Goal: Task Accomplishment & Management: Complete application form

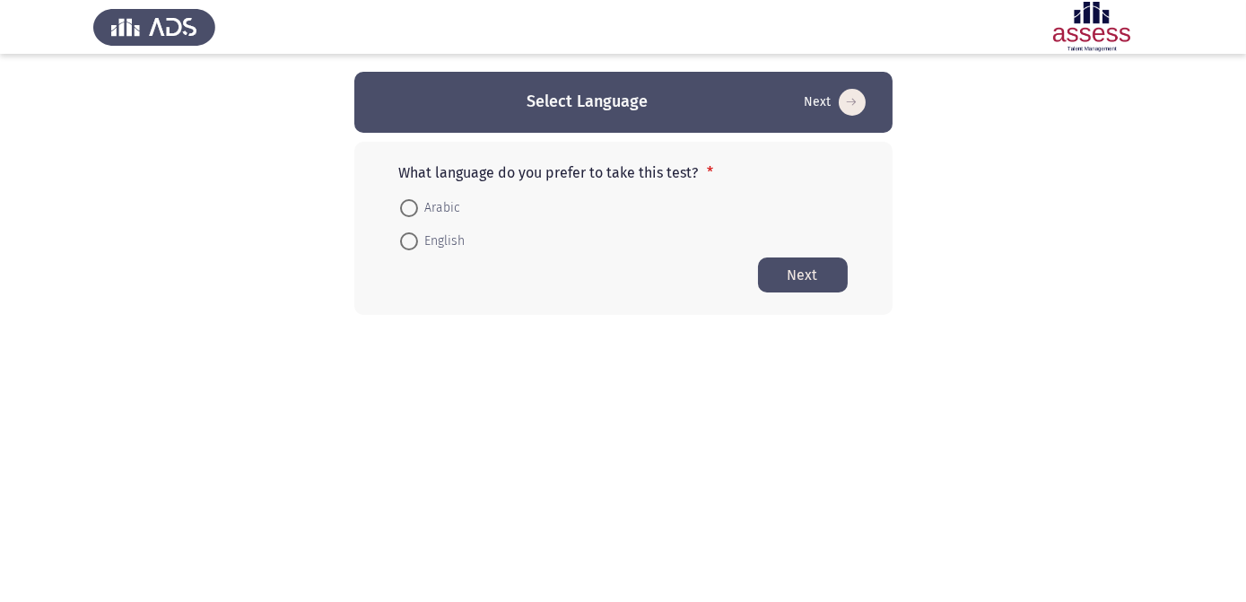
click at [409, 206] on span at bounding box center [409, 208] width 18 height 18
click at [409, 206] on input "Arabic" at bounding box center [409, 208] width 18 height 18
radio input "true"
click at [806, 267] on button "Next" at bounding box center [803, 274] width 90 height 35
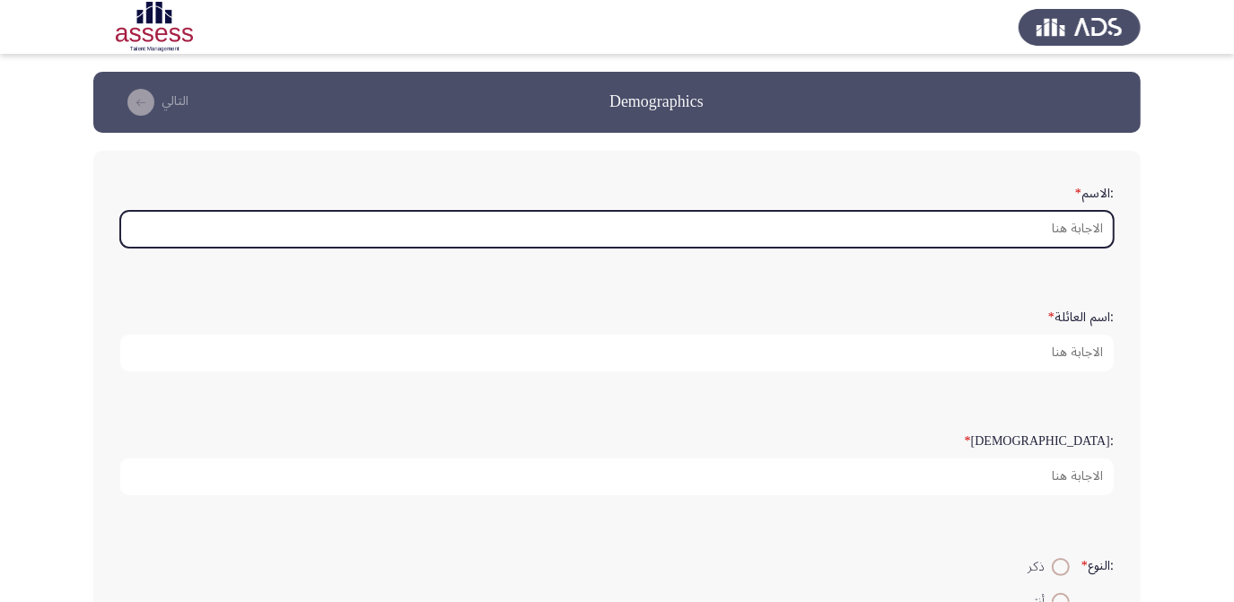
click at [1074, 223] on input ":الاسم *" at bounding box center [616, 229] width 993 height 37
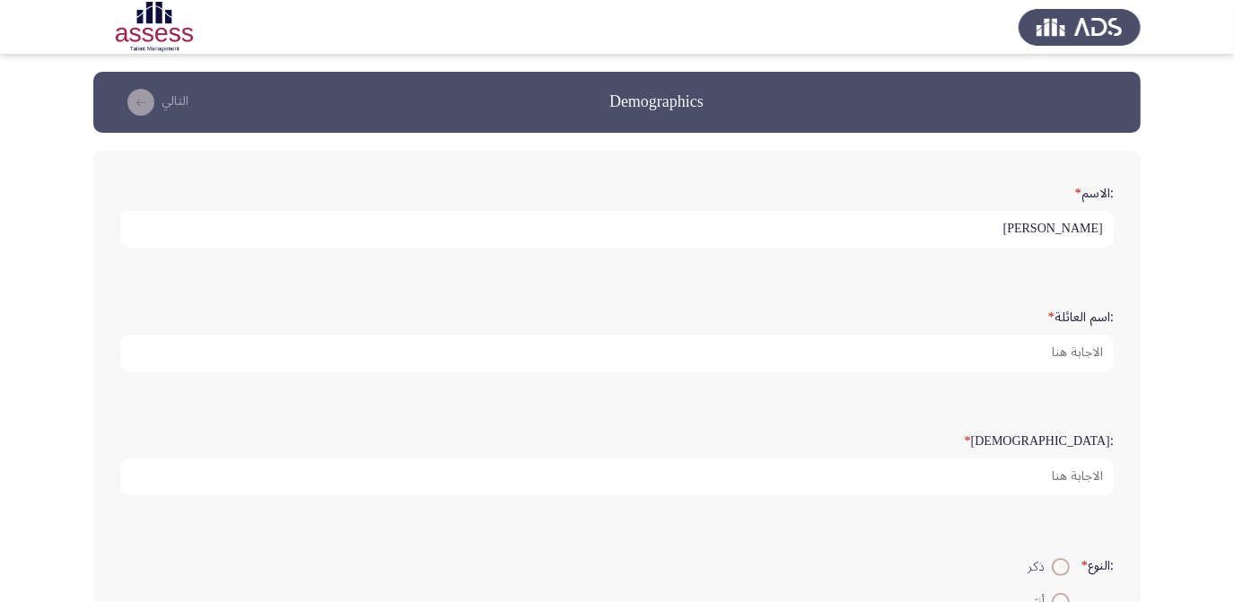
type input "[PERSON_NAME]"
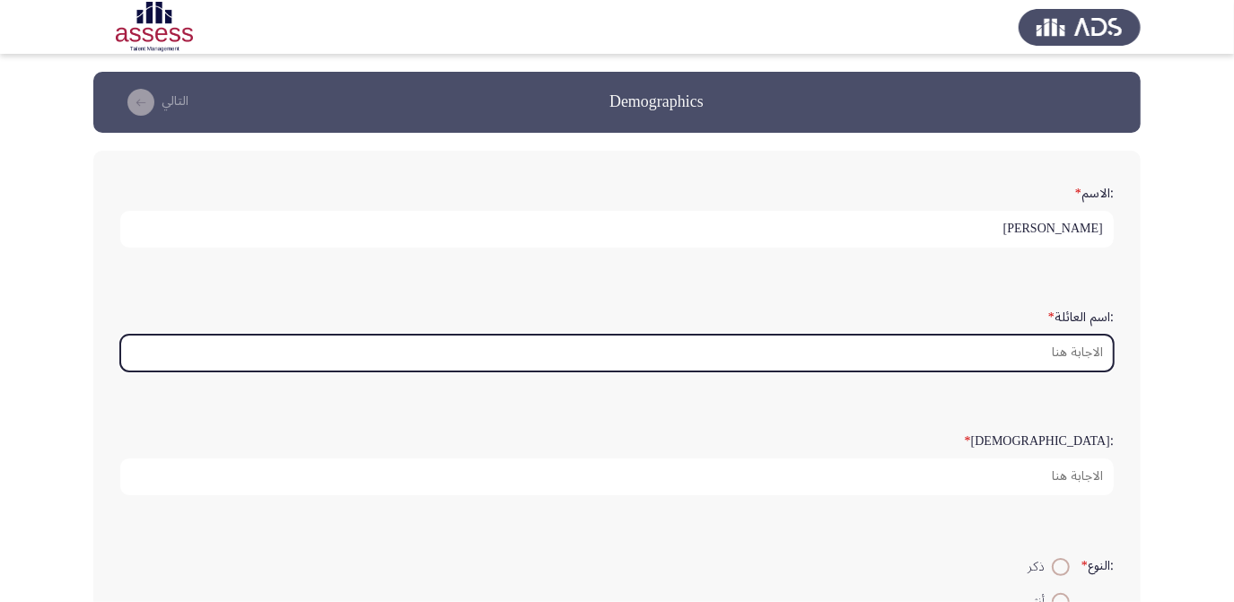
click at [956, 353] on input ":اسم العائلة *" at bounding box center [616, 353] width 993 height 37
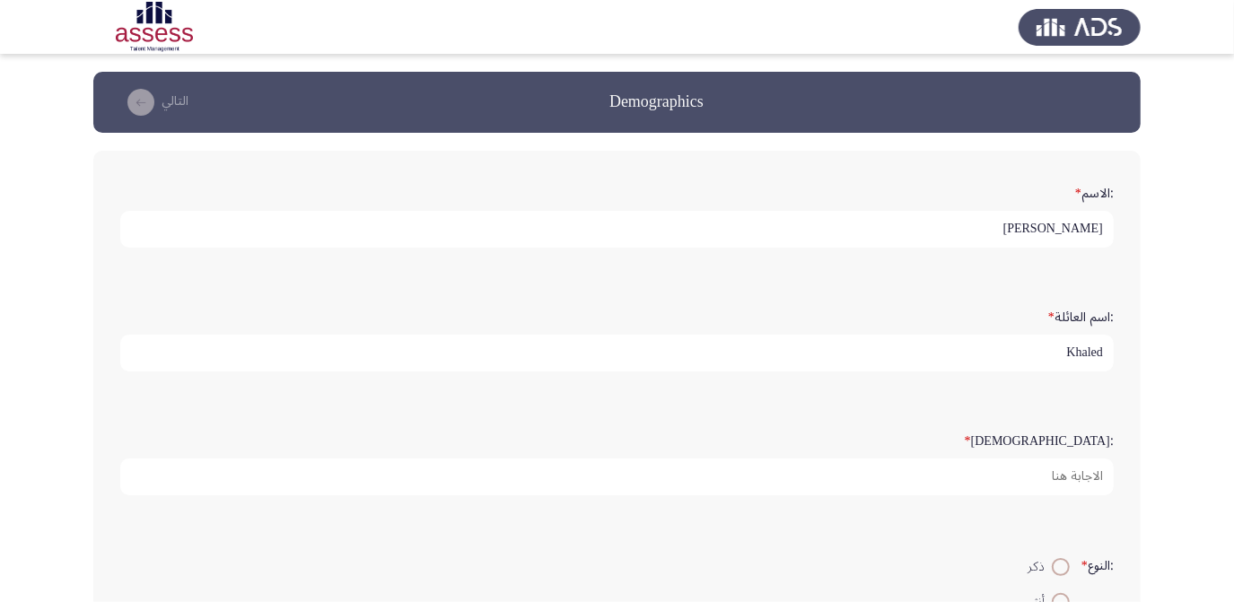
type input "Khaled"
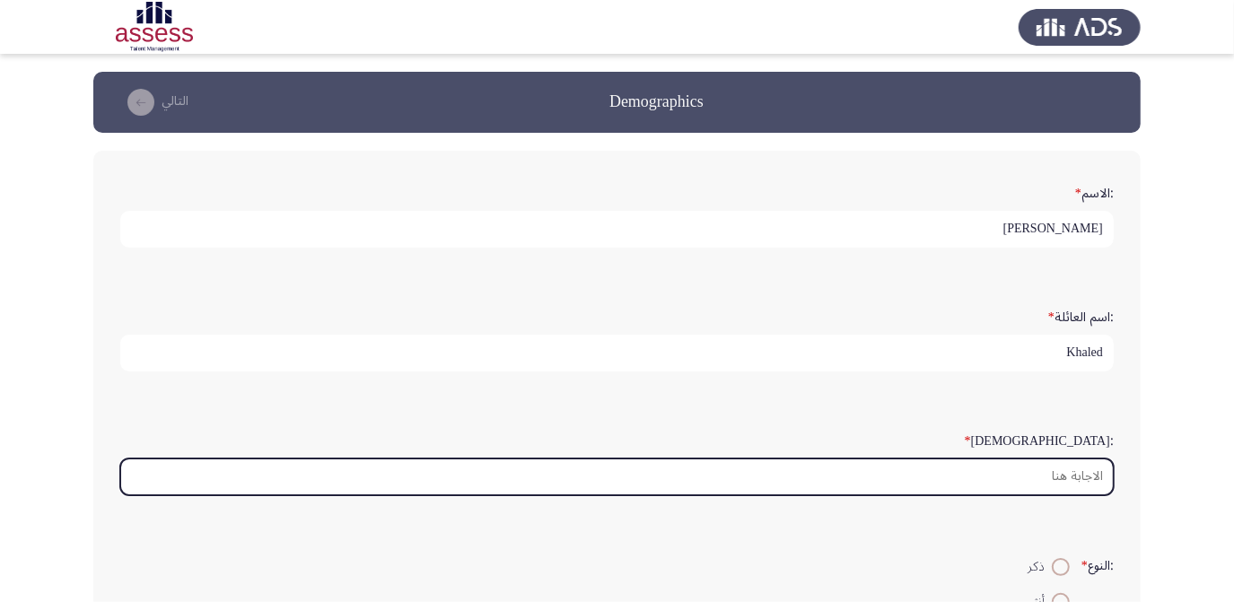
click at [1019, 475] on input ":السن *" at bounding box center [616, 476] width 993 height 37
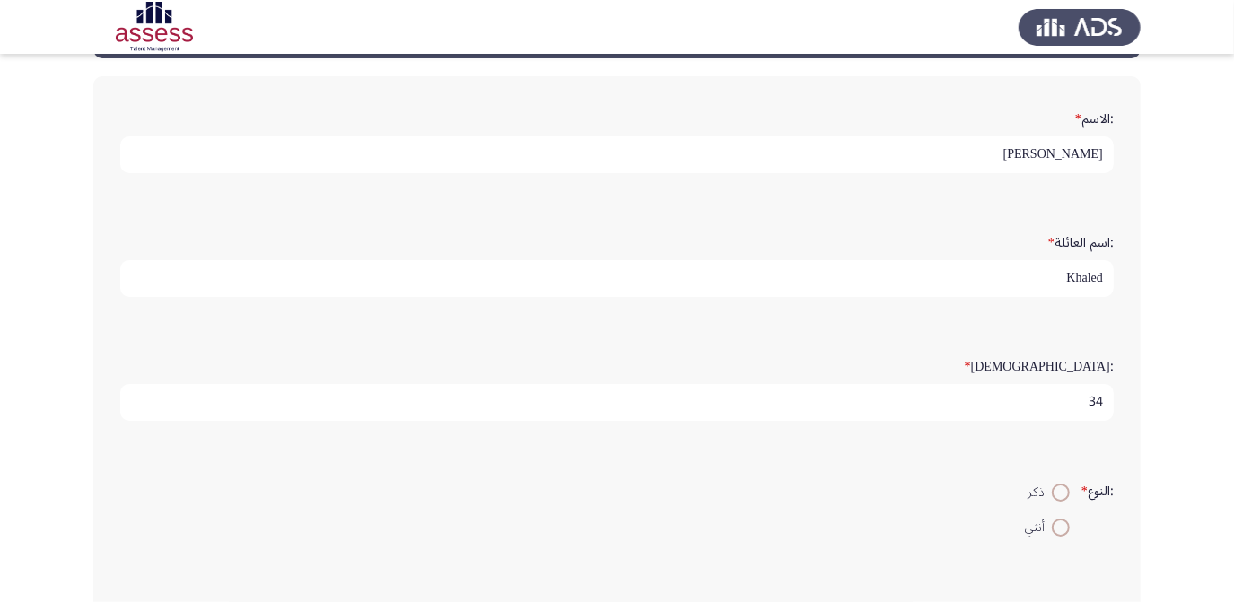
scroll to position [244, 0]
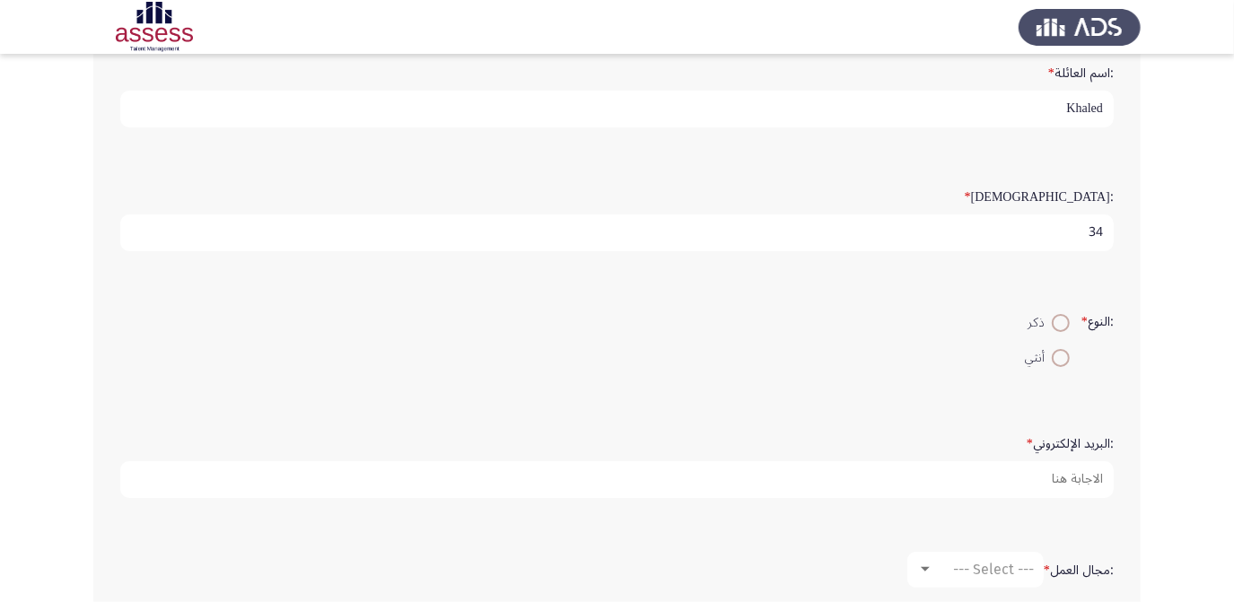
type input "34"
click at [1057, 319] on span at bounding box center [1061, 323] width 18 height 18
click at [1057, 319] on input "ذكر" at bounding box center [1061, 323] width 18 height 18
radio input "true"
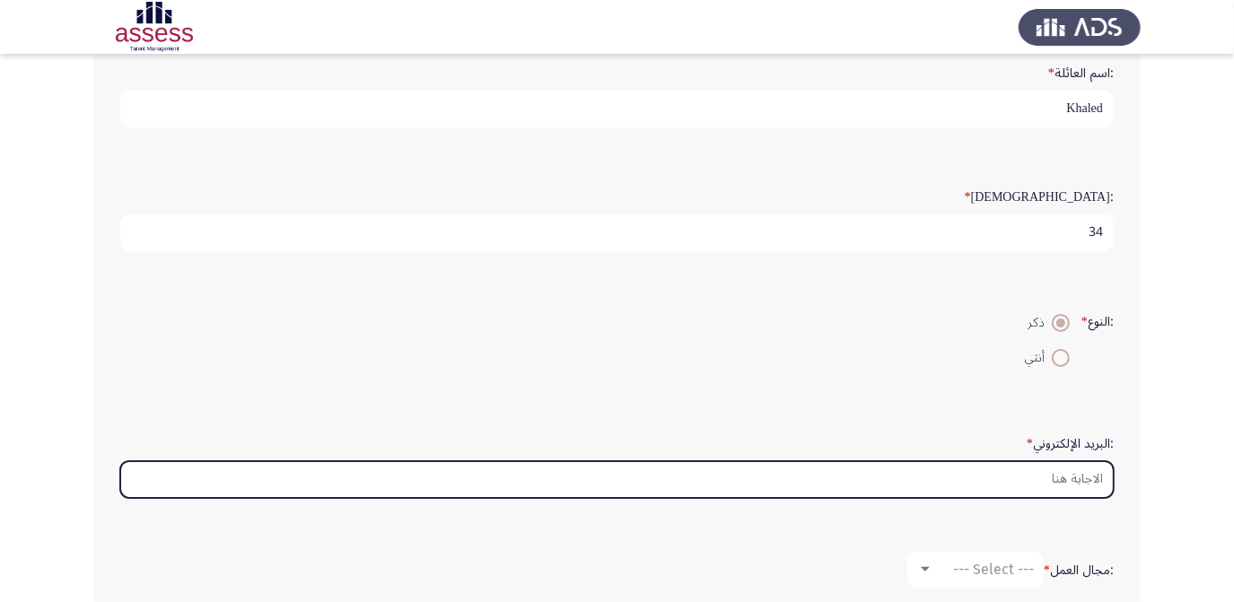
click at [1051, 488] on input ":البريد الإلكتروني *" at bounding box center [616, 479] width 993 height 37
type input "[EMAIL_ADDRESS][DOMAIN_NAME]"
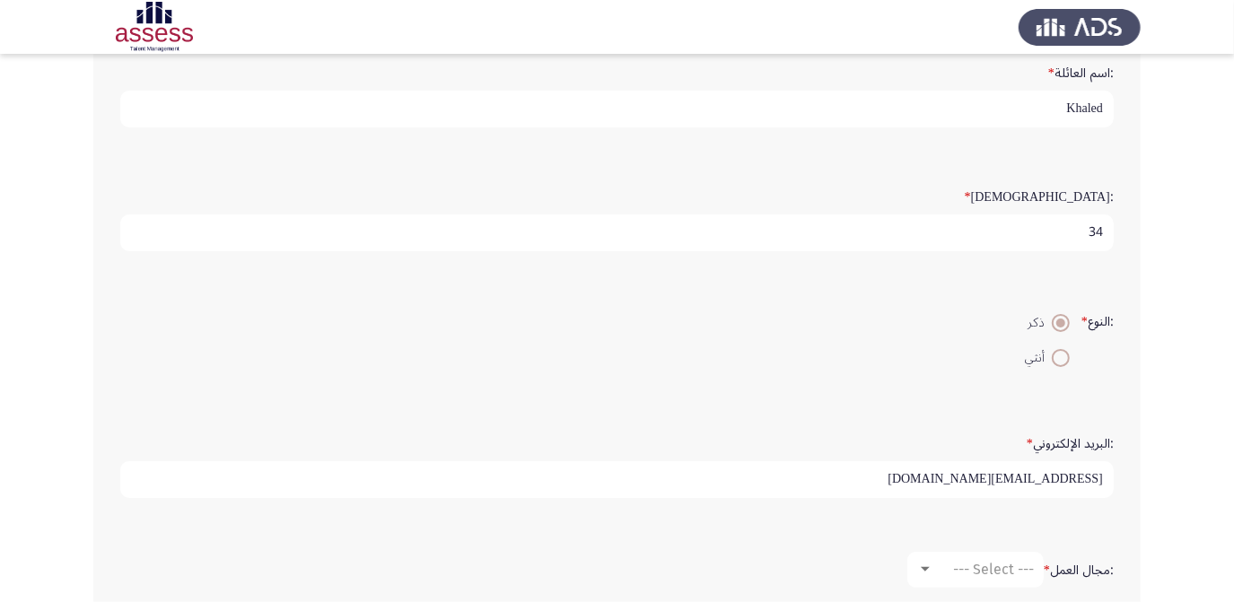
click at [985, 528] on div ":مجال العمل * --- Select ---" at bounding box center [616, 570] width 1011 height 90
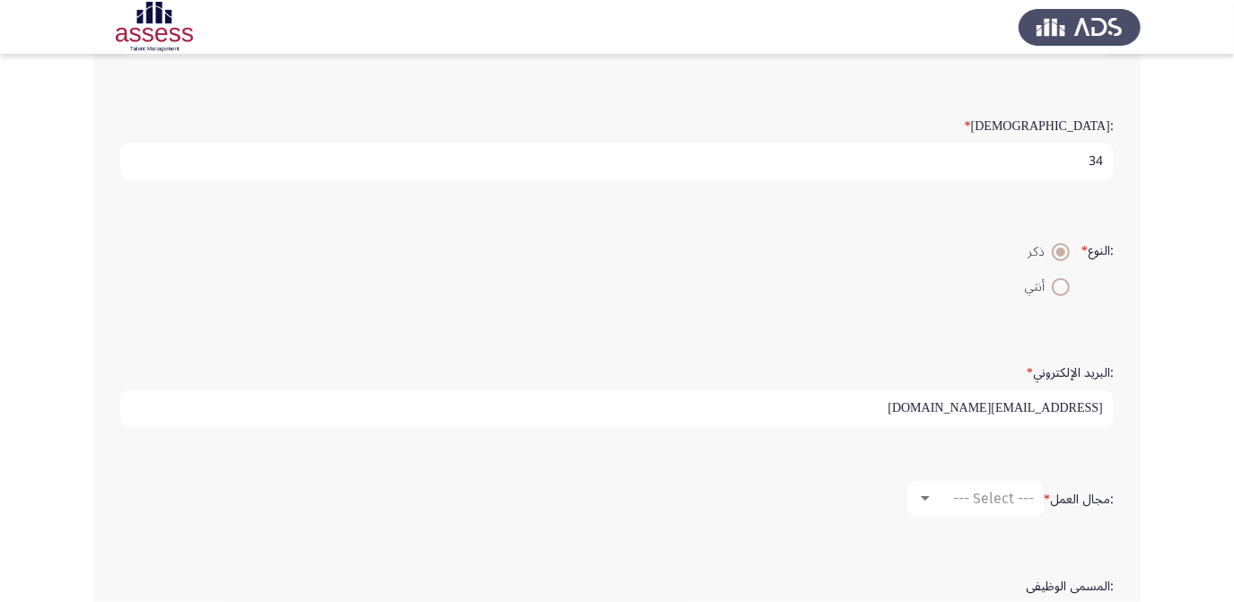
scroll to position [407, 0]
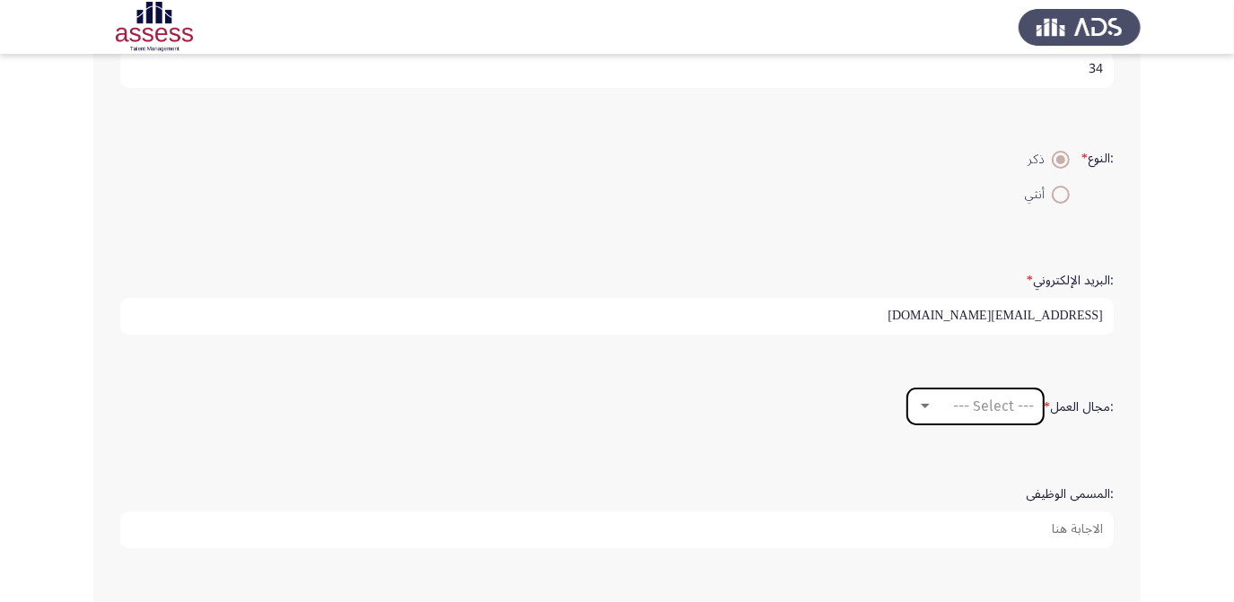
click at [952, 415] on mat-select "--- Select ---" at bounding box center [975, 406] width 136 height 36
click at [978, 397] on span "--- Select ---" at bounding box center [993, 405] width 81 height 17
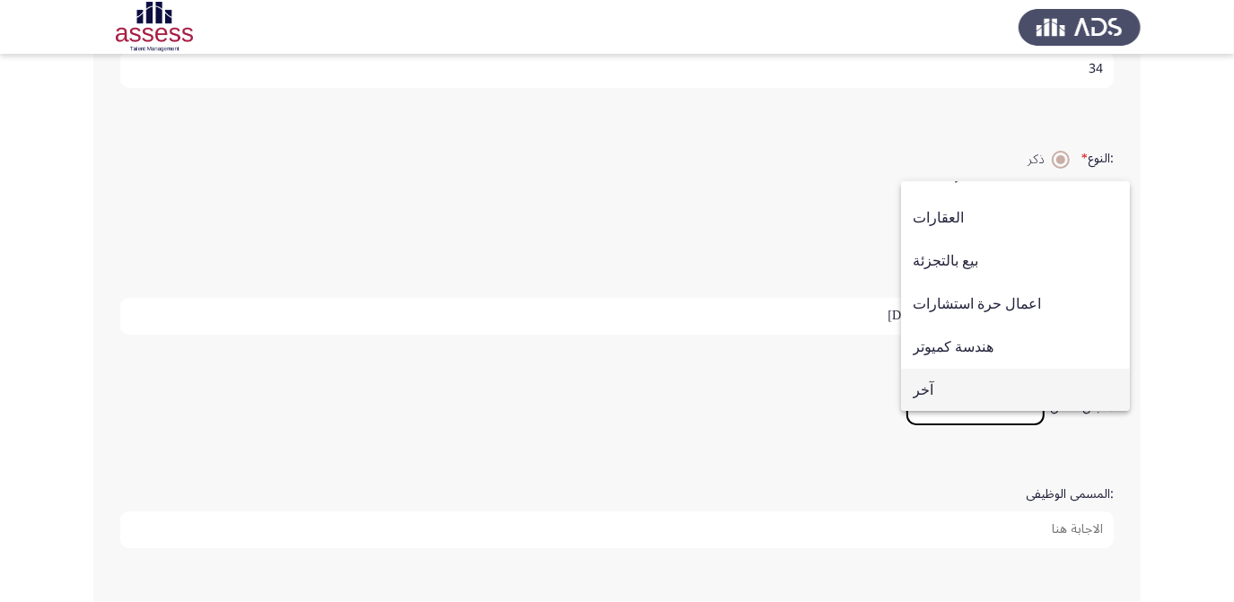
scroll to position [589, 0]
click at [988, 385] on span "آخر" at bounding box center [1014, 389] width 205 height 43
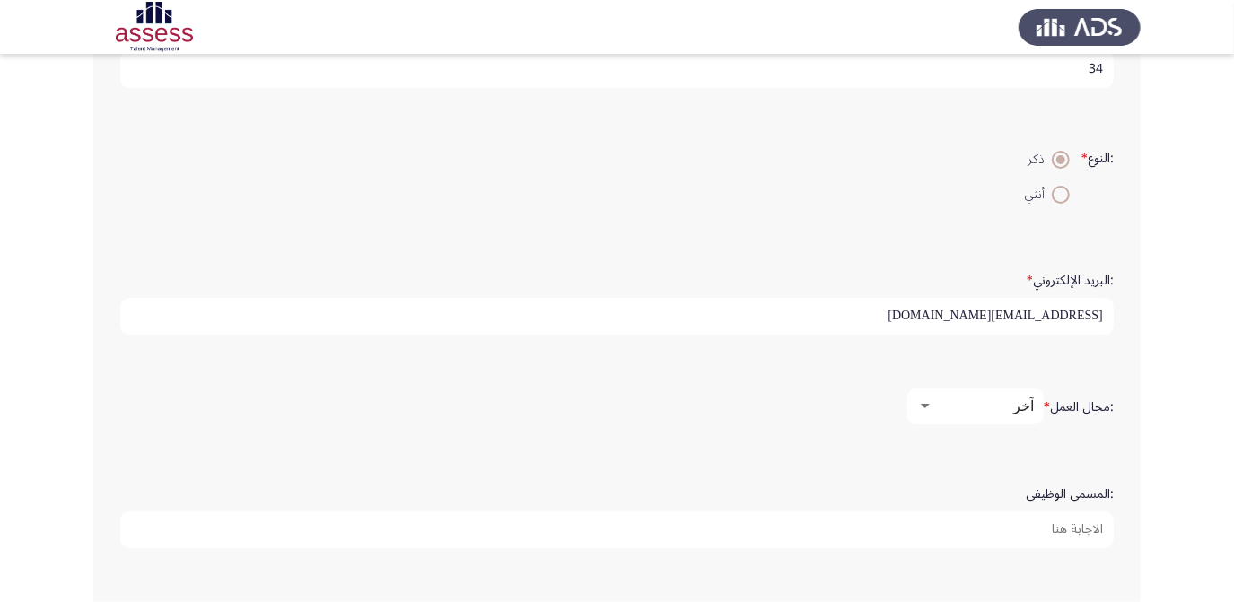
click at [955, 524] on input ":المسمى الوظيفى" at bounding box center [616, 529] width 993 height 37
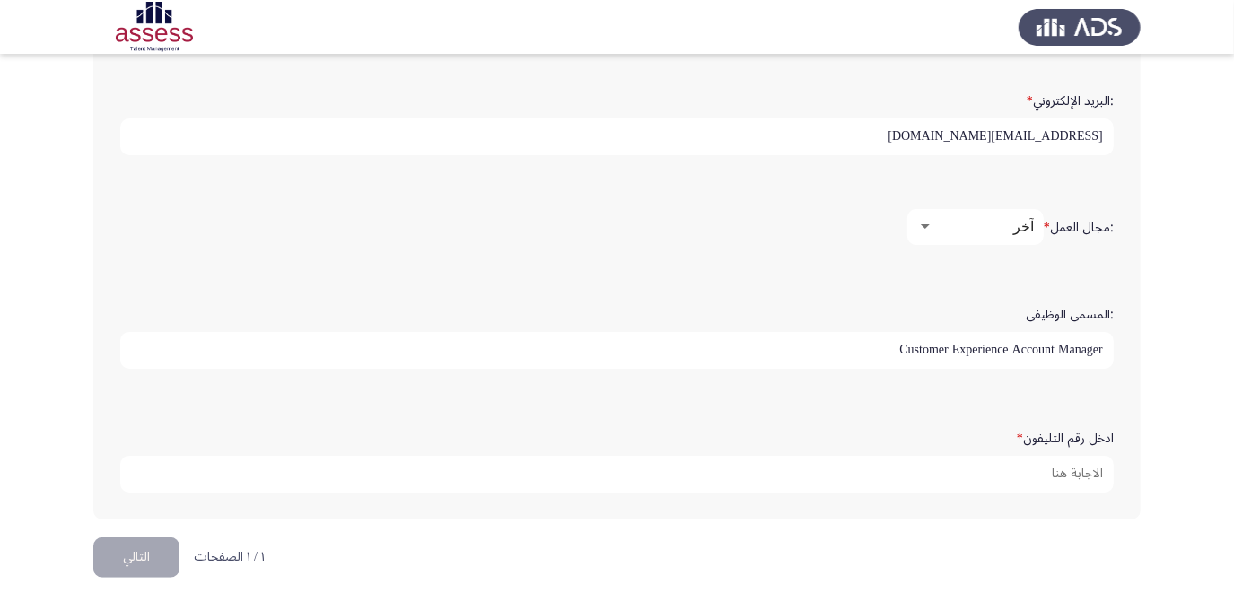
scroll to position [589, 0]
type input "Customer Experience Account Manager"
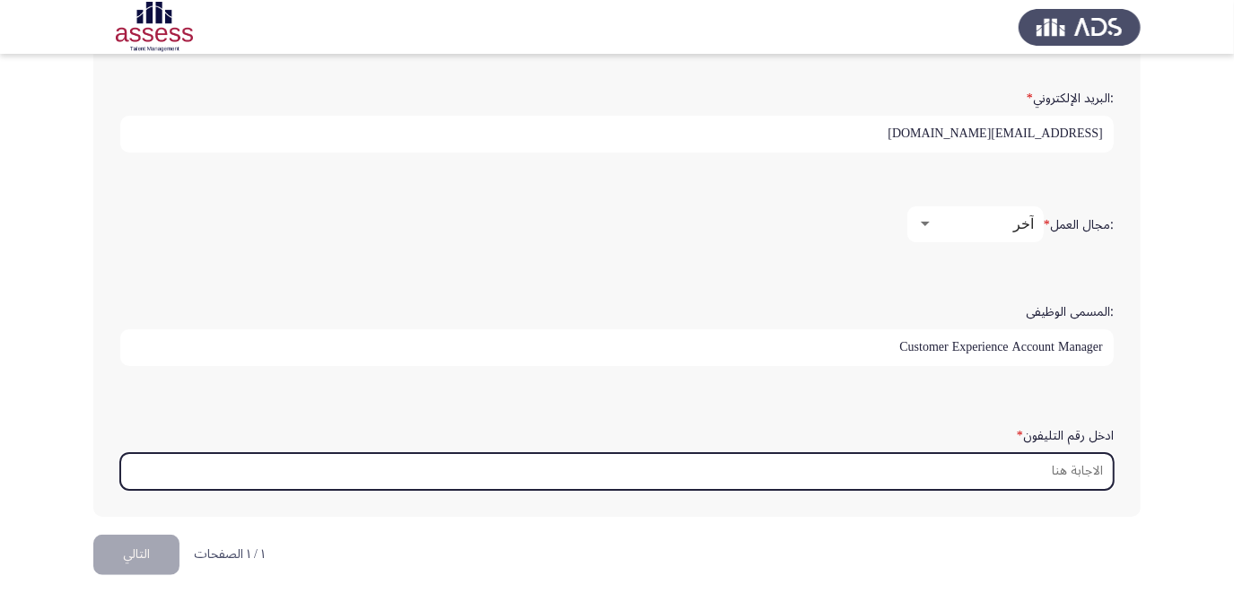
click at [985, 463] on input "ادخل رقم التليفون *" at bounding box center [616, 471] width 993 height 37
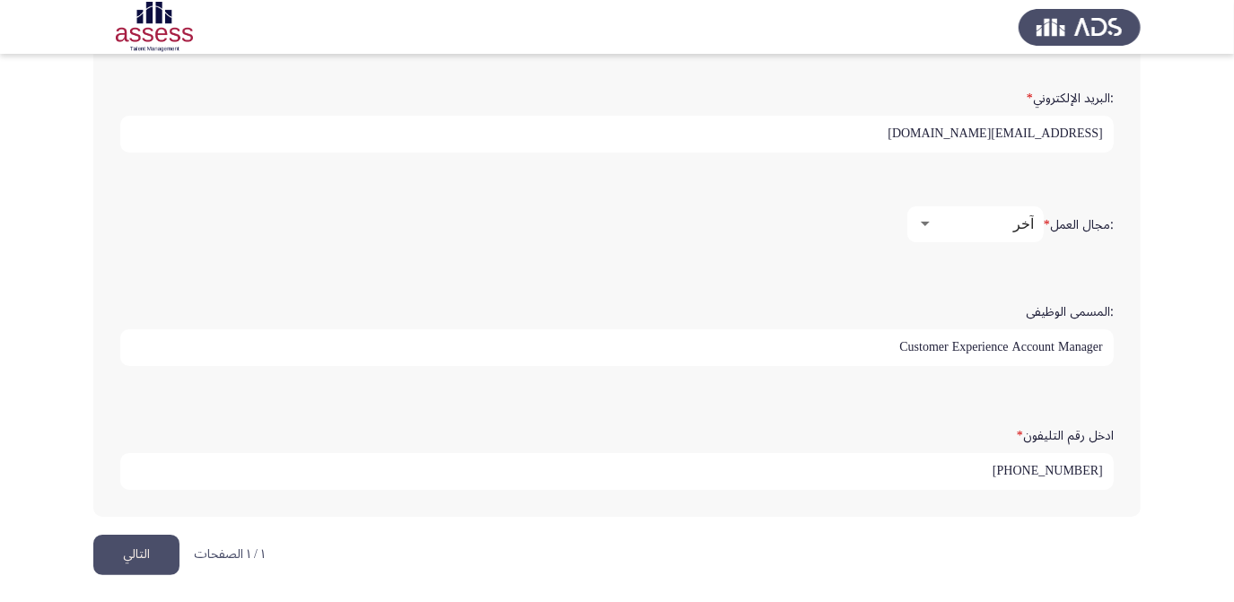
type input "[PHONE_NUMBER]"
click at [144, 559] on button "التالي" at bounding box center [136, 555] width 86 height 40
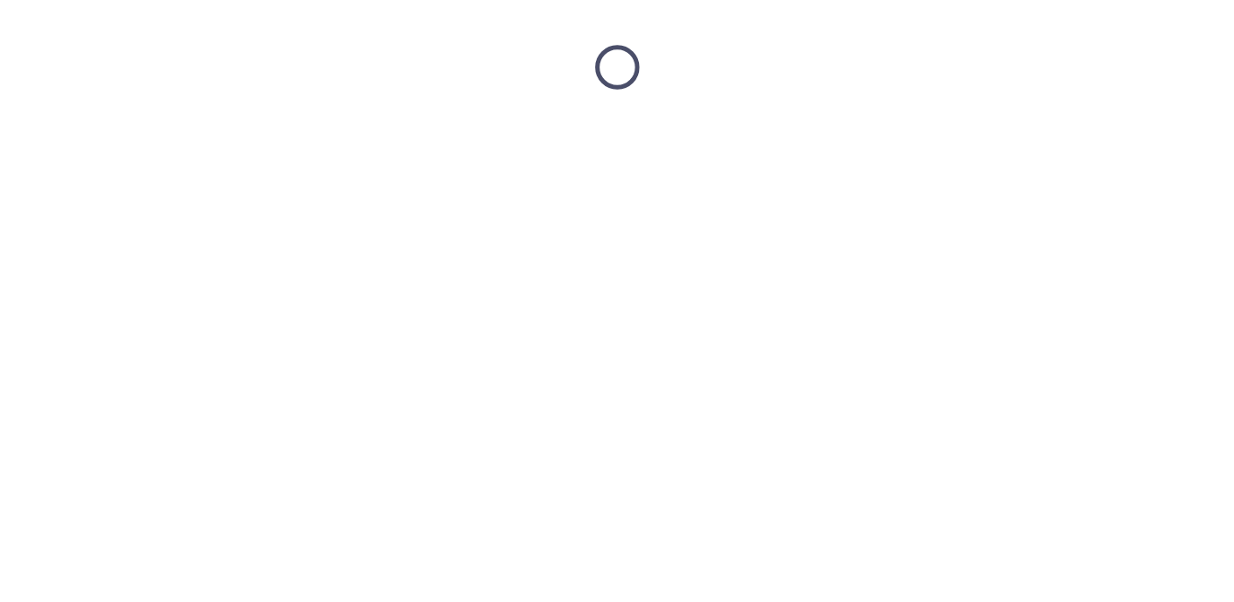
scroll to position [0, 0]
